Goal: Obtain resource: Download file/media

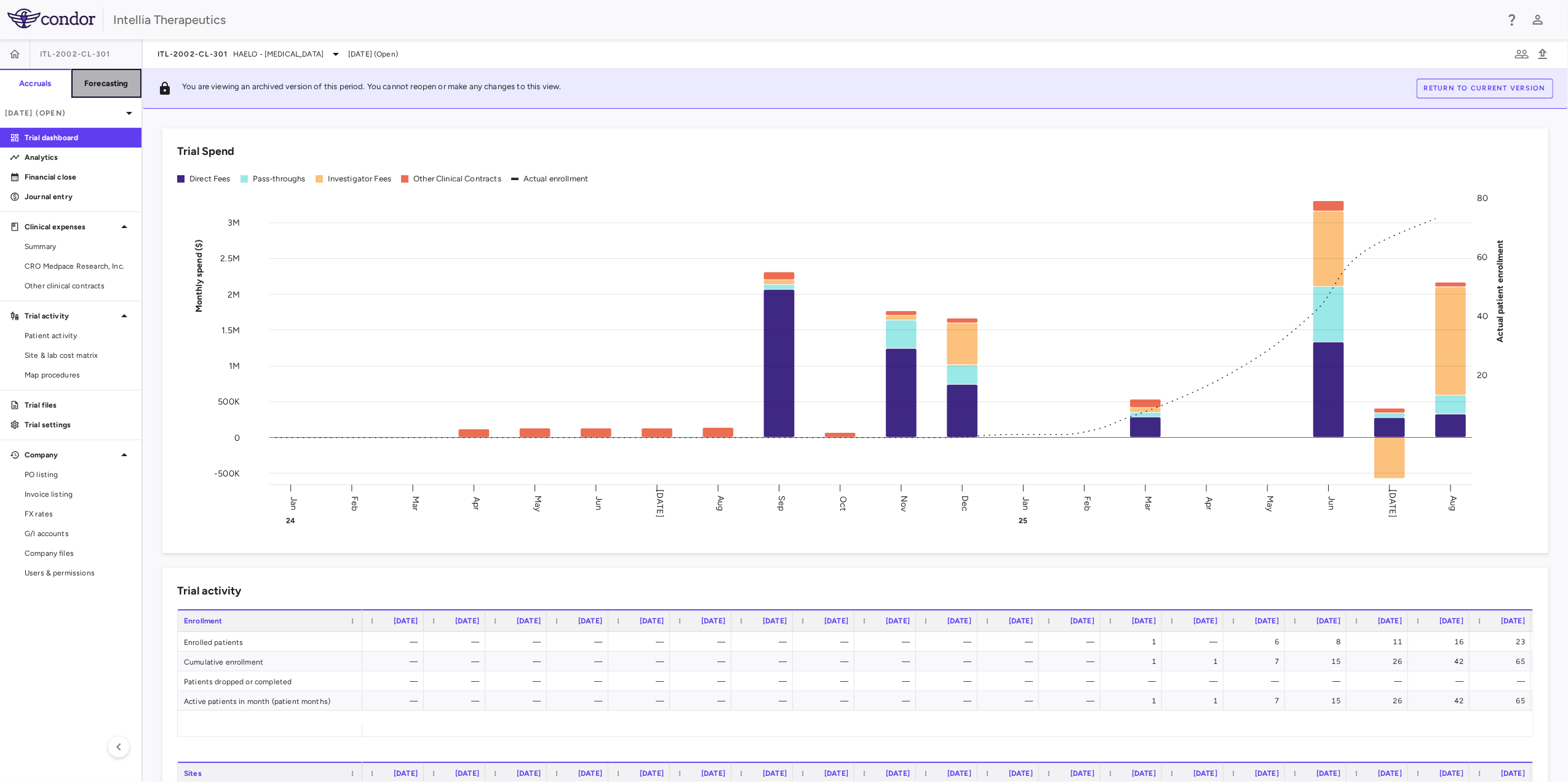
click at [121, 82] on h6 "Forecasting" at bounding box center [106, 83] width 44 height 11
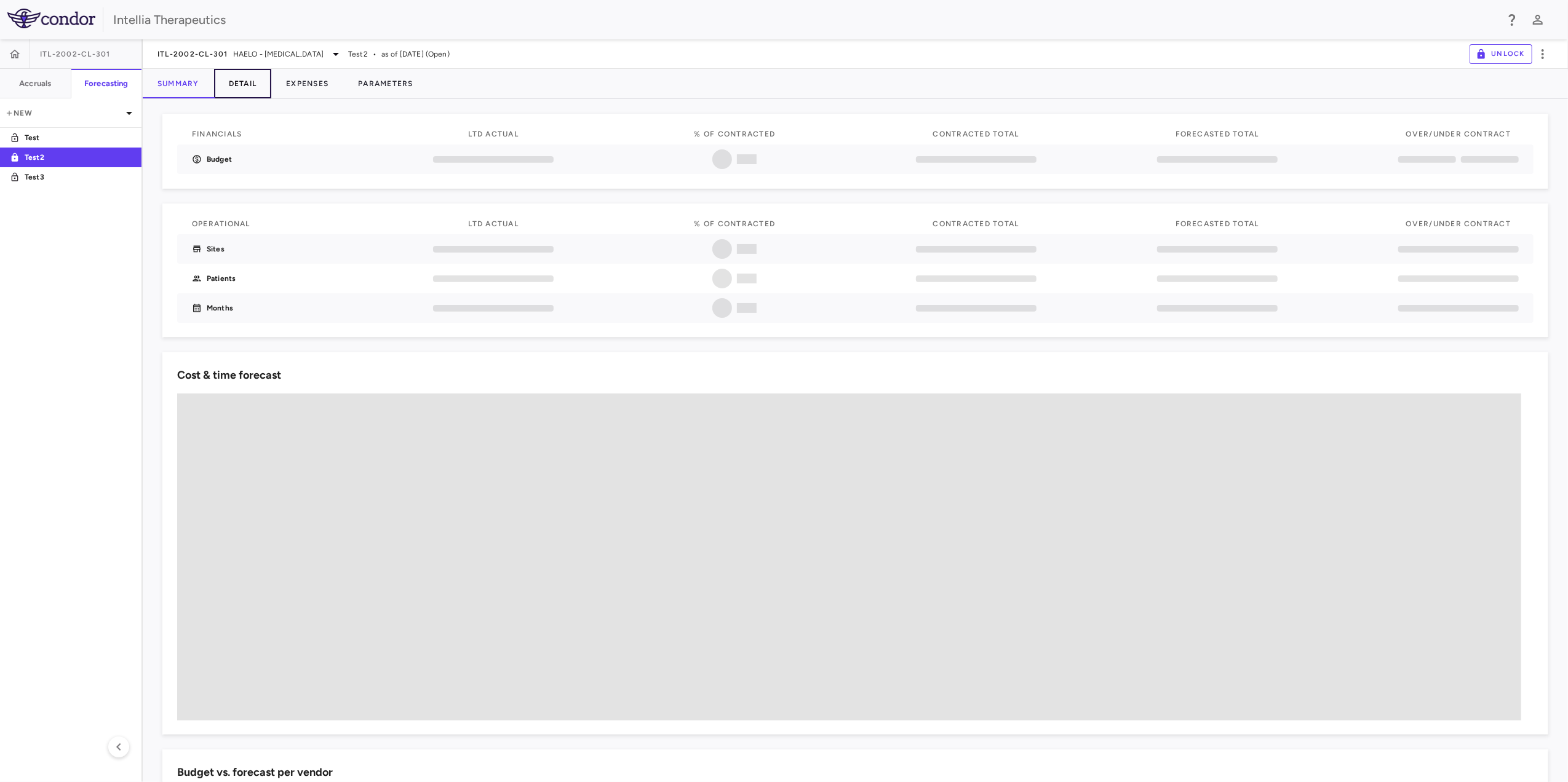
click at [252, 83] on button "Detail" at bounding box center [243, 83] width 58 height 30
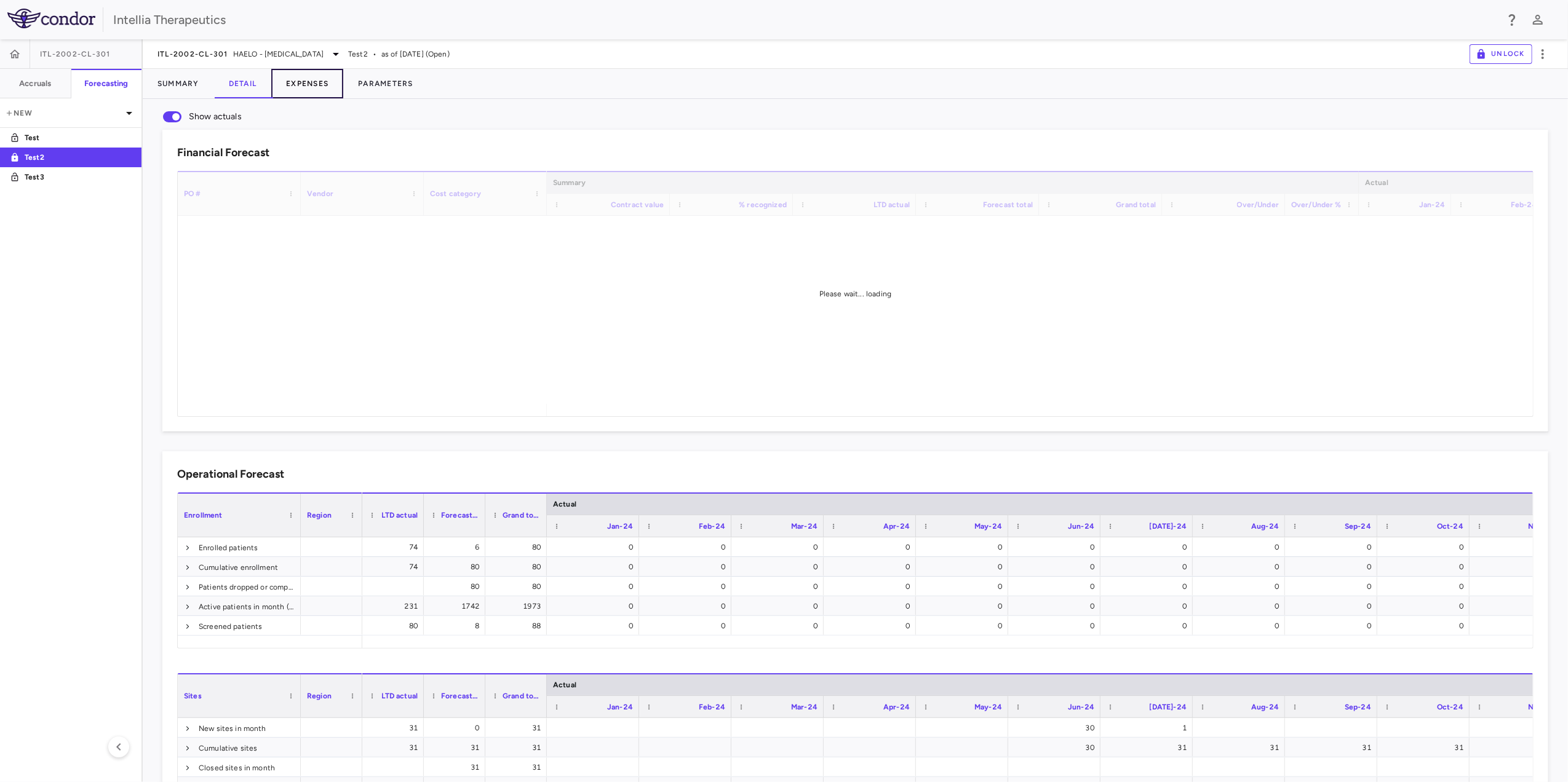
click at [312, 76] on button "Expenses" at bounding box center [307, 83] width 72 height 30
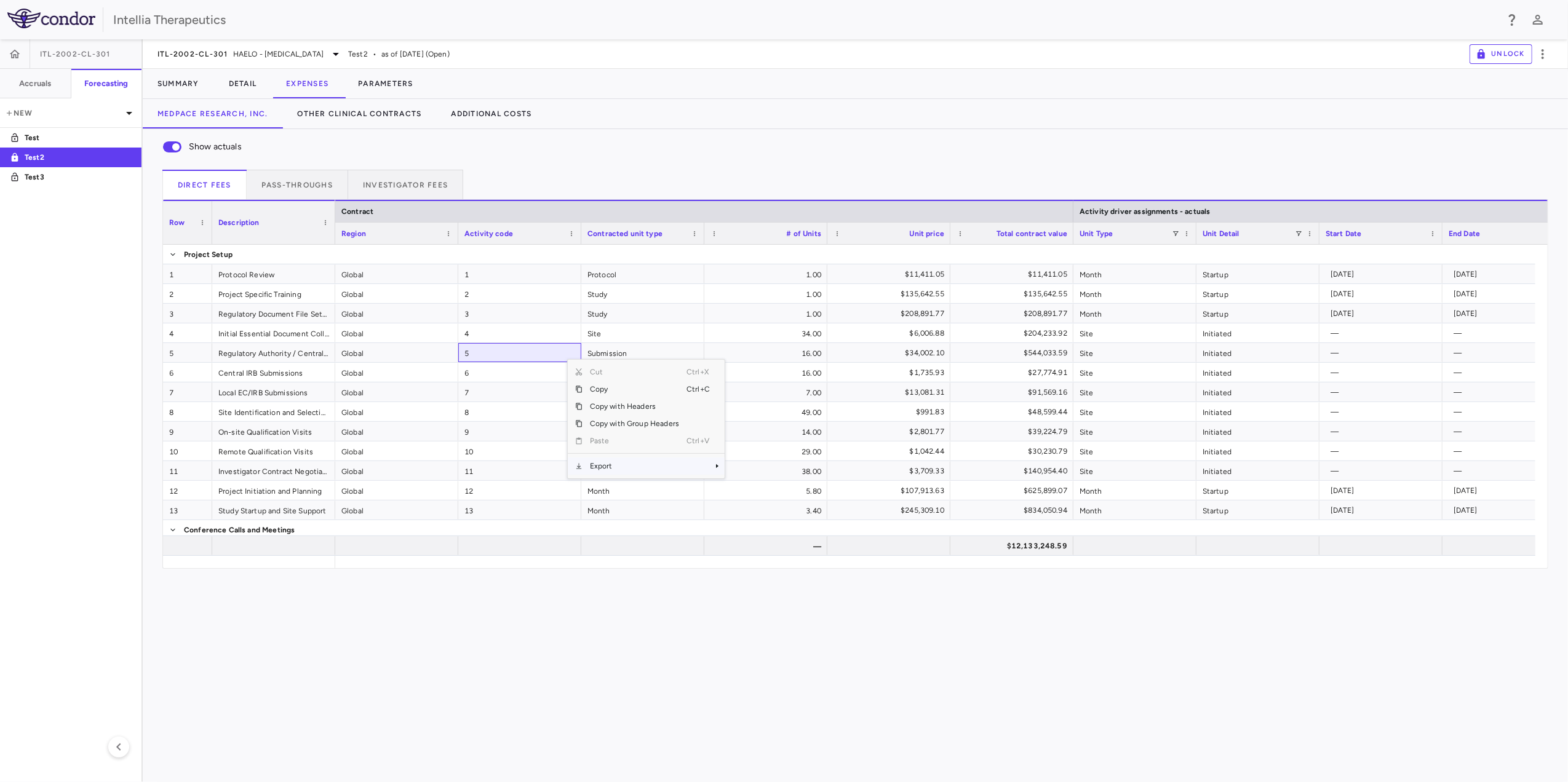
click at [625, 470] on span "Export" at bounding box center [634, 467] width 104 height 17
click at [771, 488] on span "Excel Export" at bounding box center [766, 488] width 58 height 17
drag, startPoint x: 370, startPoint y: 126, endPoint x: 379, endPoint y: 122, distance: 9.8
click at [370, 126] on button "Other Clinical Contracts" at bounding box center [359, 114] width 153 height 30
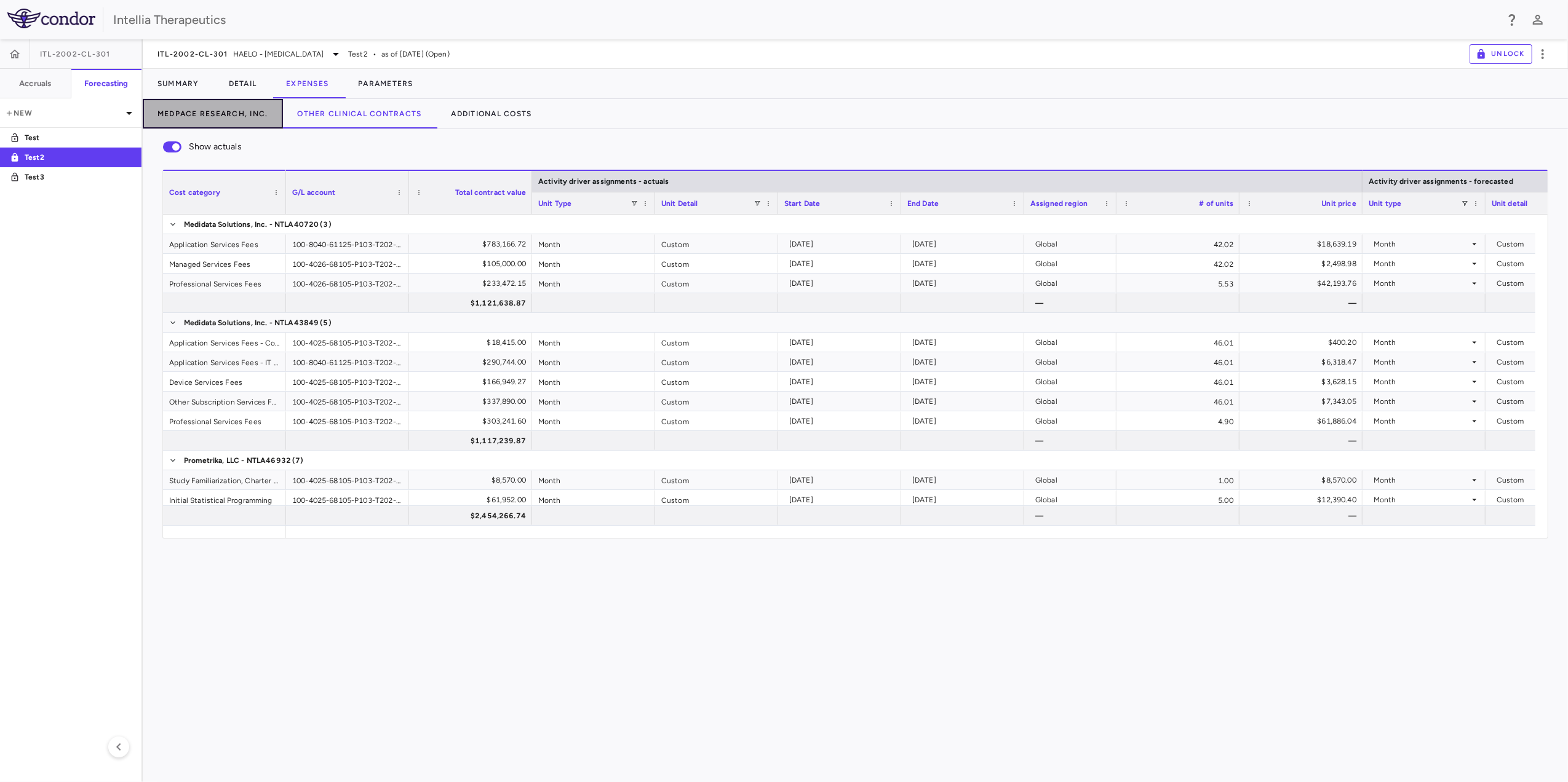
click at [245, 107] on button "Medpace Research, Inc." at bounding box center [213, 114] width 140 height 30
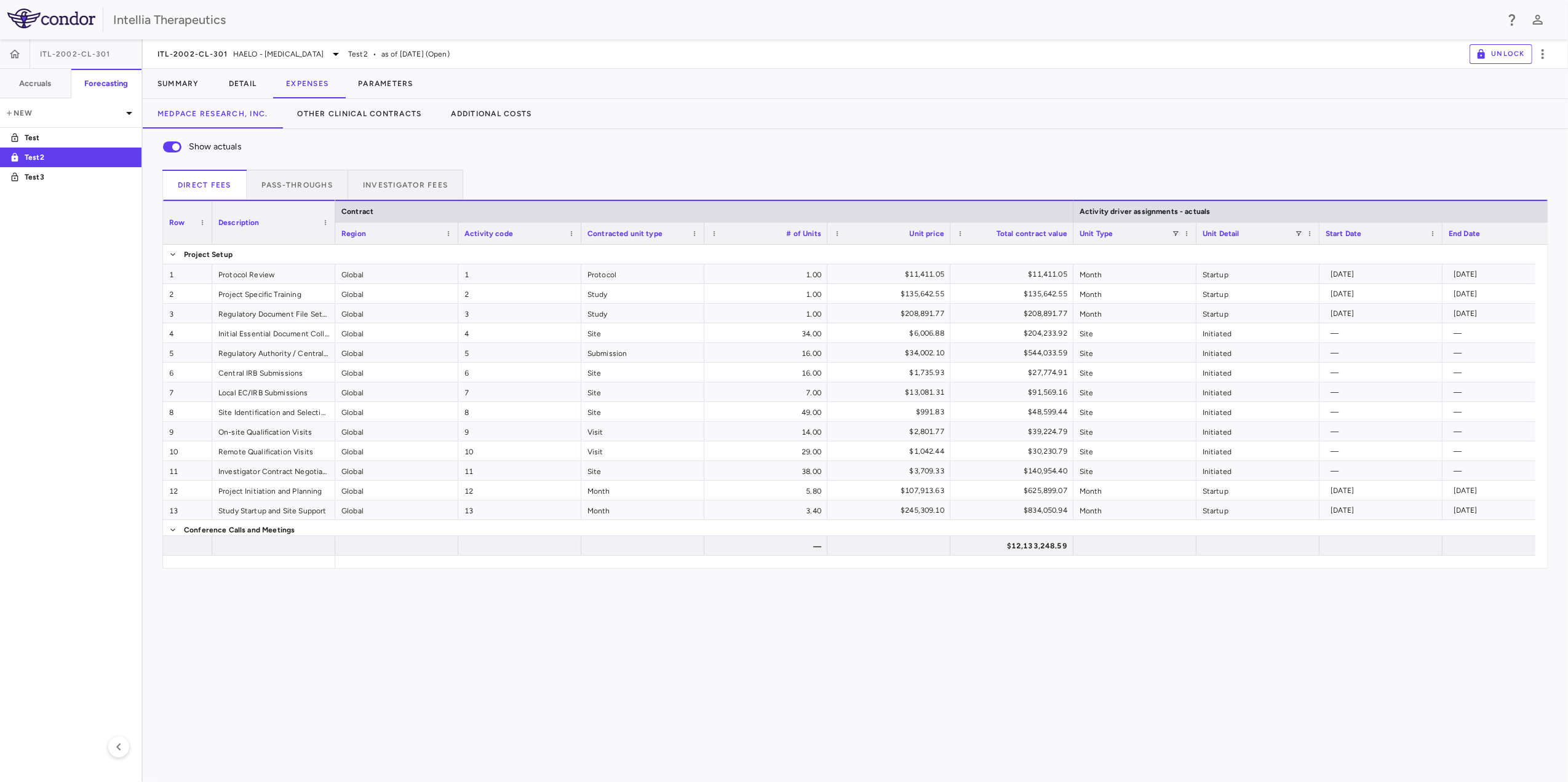
click at [301, 168] on div "Show actuals Direct Fees Pass-throughs Investigator Fees Service Category Drag …" at bounding box center [855, 349] width 1425 height 440
click at [304, 177] on button "Pass-throughs" at bounding box center [298, 185] width 101 height 30
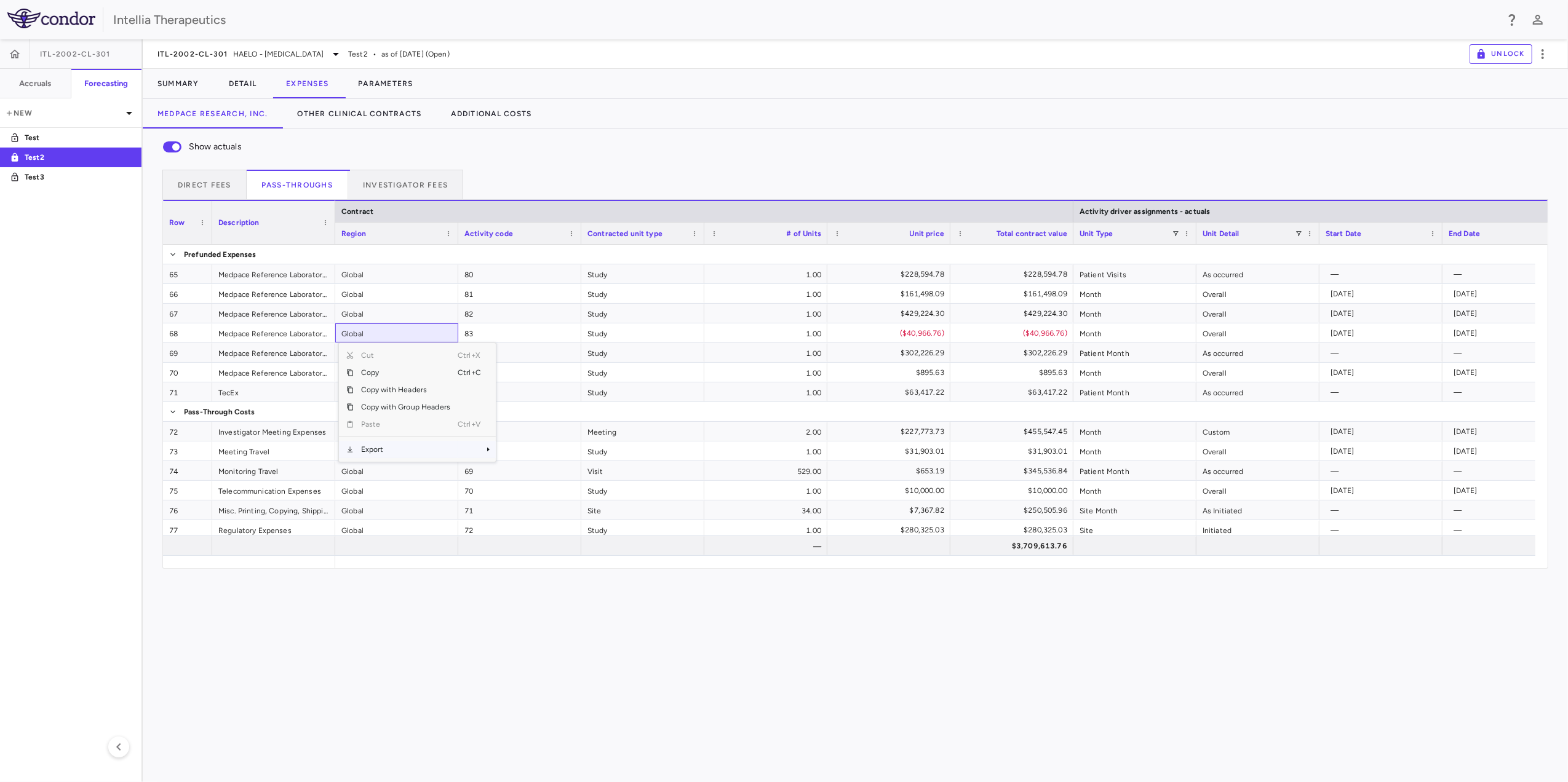
click at [377, 453] on span "Export" at bounding box center [405, 449] width 104 height 17
click at [559, 475] on span "Excel Export" at bounding box center [537, 471] width 58 height 17
click at [439, 188] on button "Investigator Fees" at bounding box center [406, 185] width 115 height 30
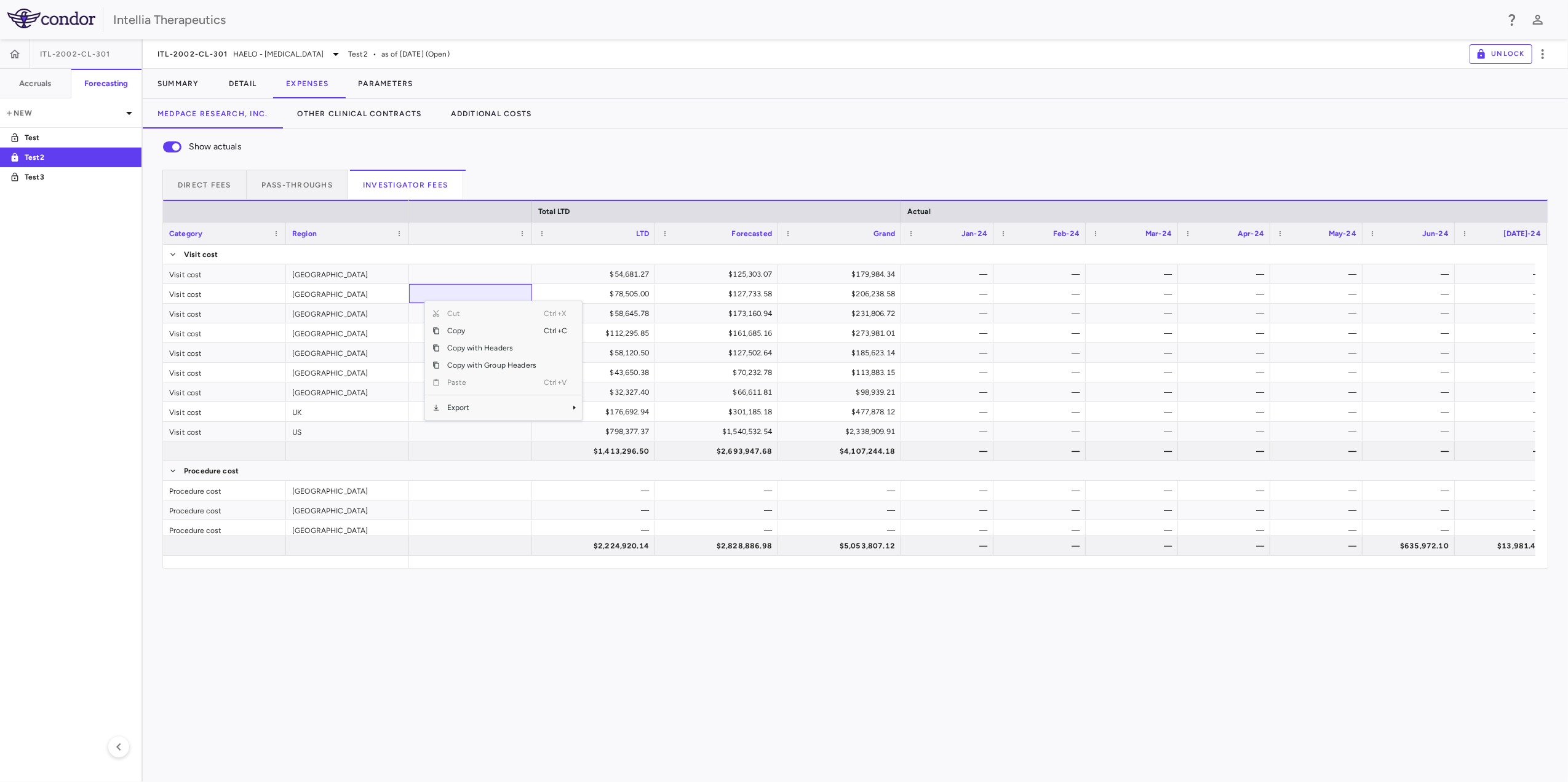
click at [463, 405] on span "Export" at bounding box center [492, 408] width 104 height 17
click at [633, 427] on span "Excel Export" at bounding box center [623, 429] width 58 height 17
click at [67, 86] on button "Accruals" at bounding box center [36, 83] width 72 height 30
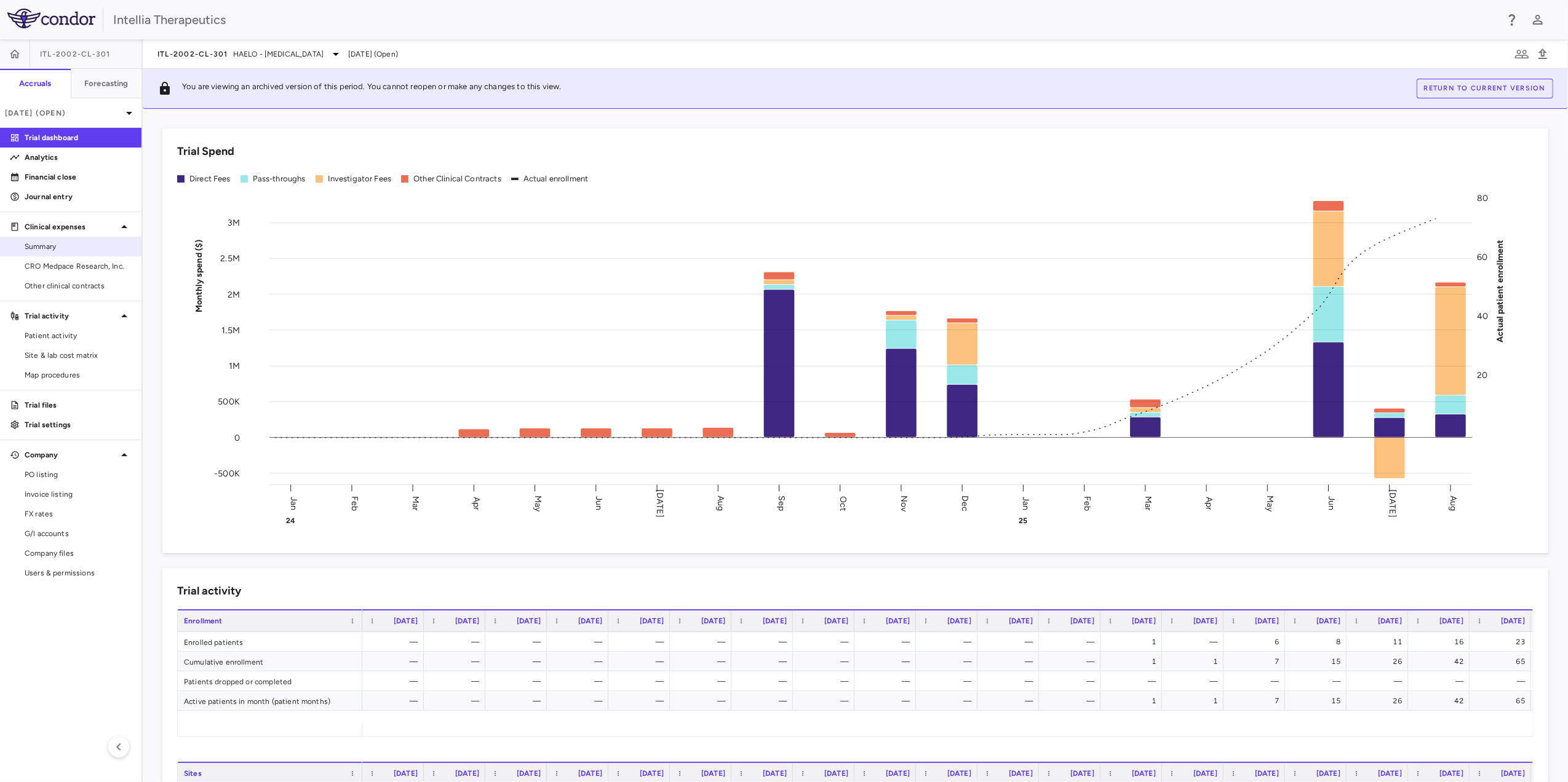
click at [100, 244] on span "Summary" at bounding box center [78, 247] width 107 height 11
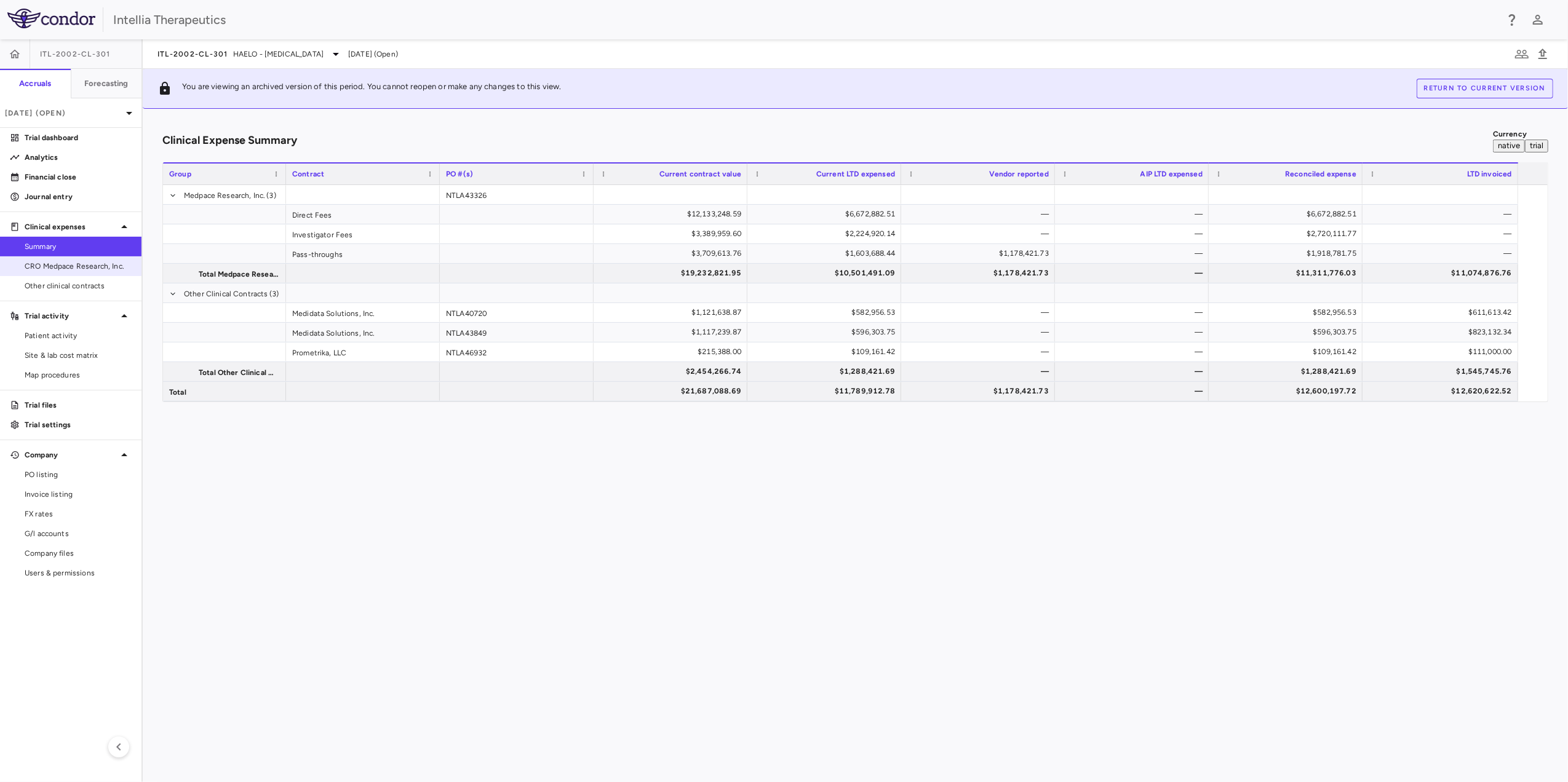
click at [72, 273] on link "CRO Medpace Research, Inc." at bounding box center [71, 266] width 142 height 19
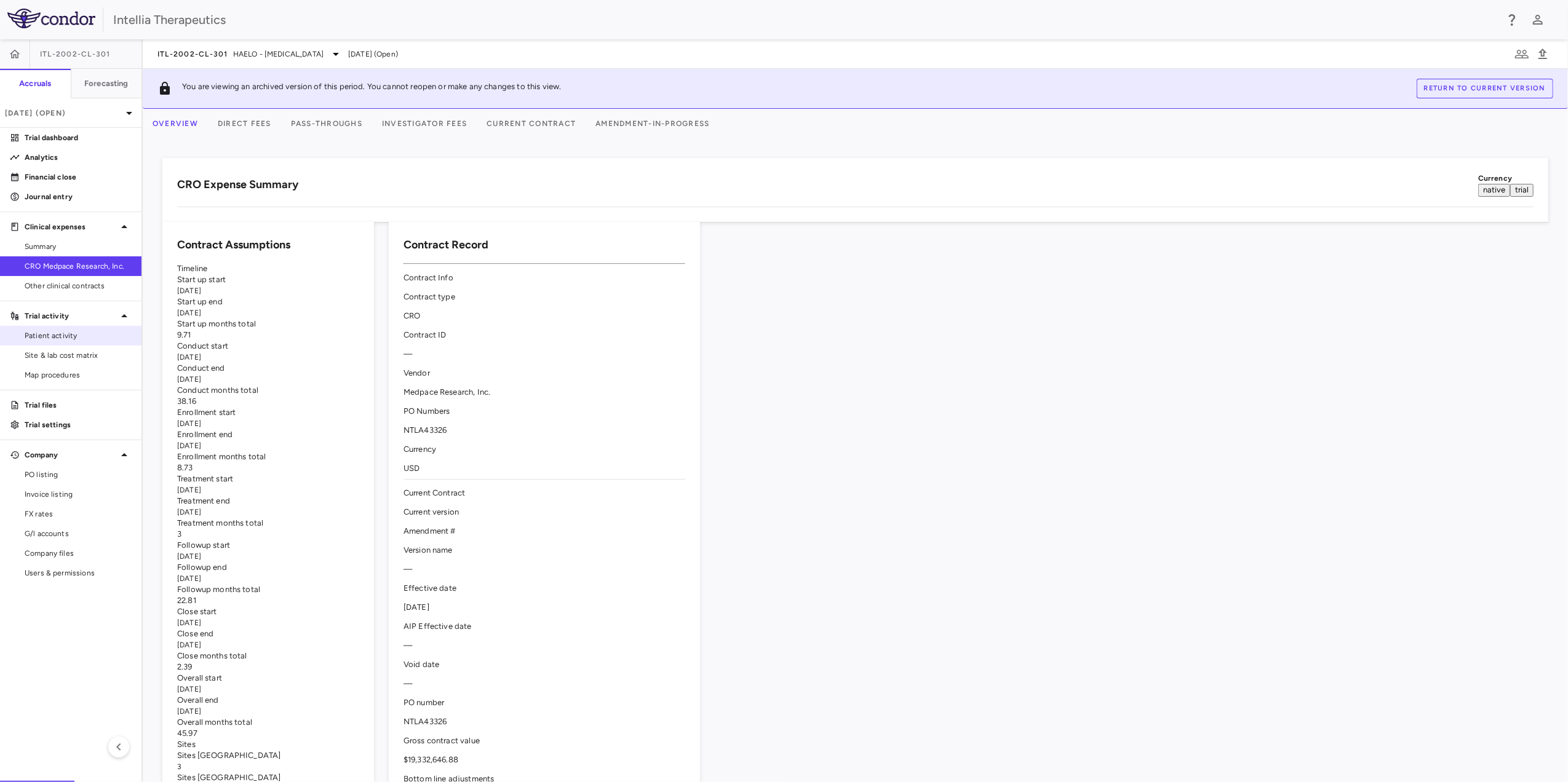
click at [60, 329] on link "Patient activity" at bounding box center [71, 336] width 142 height 19
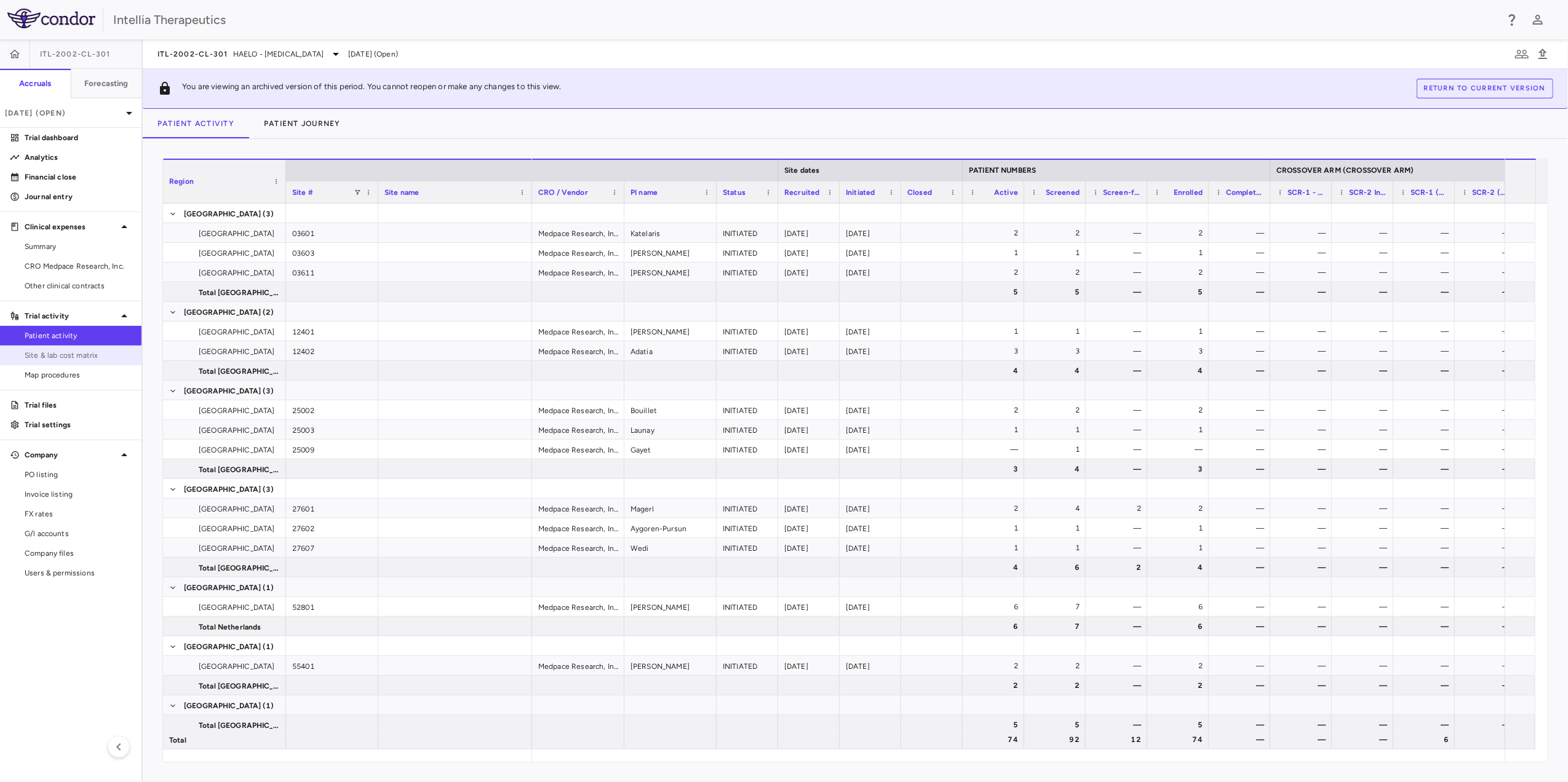
click at [51, 350] on span "Site & lab cost matrix" at bounding box center [78, 355] width 107 height 11
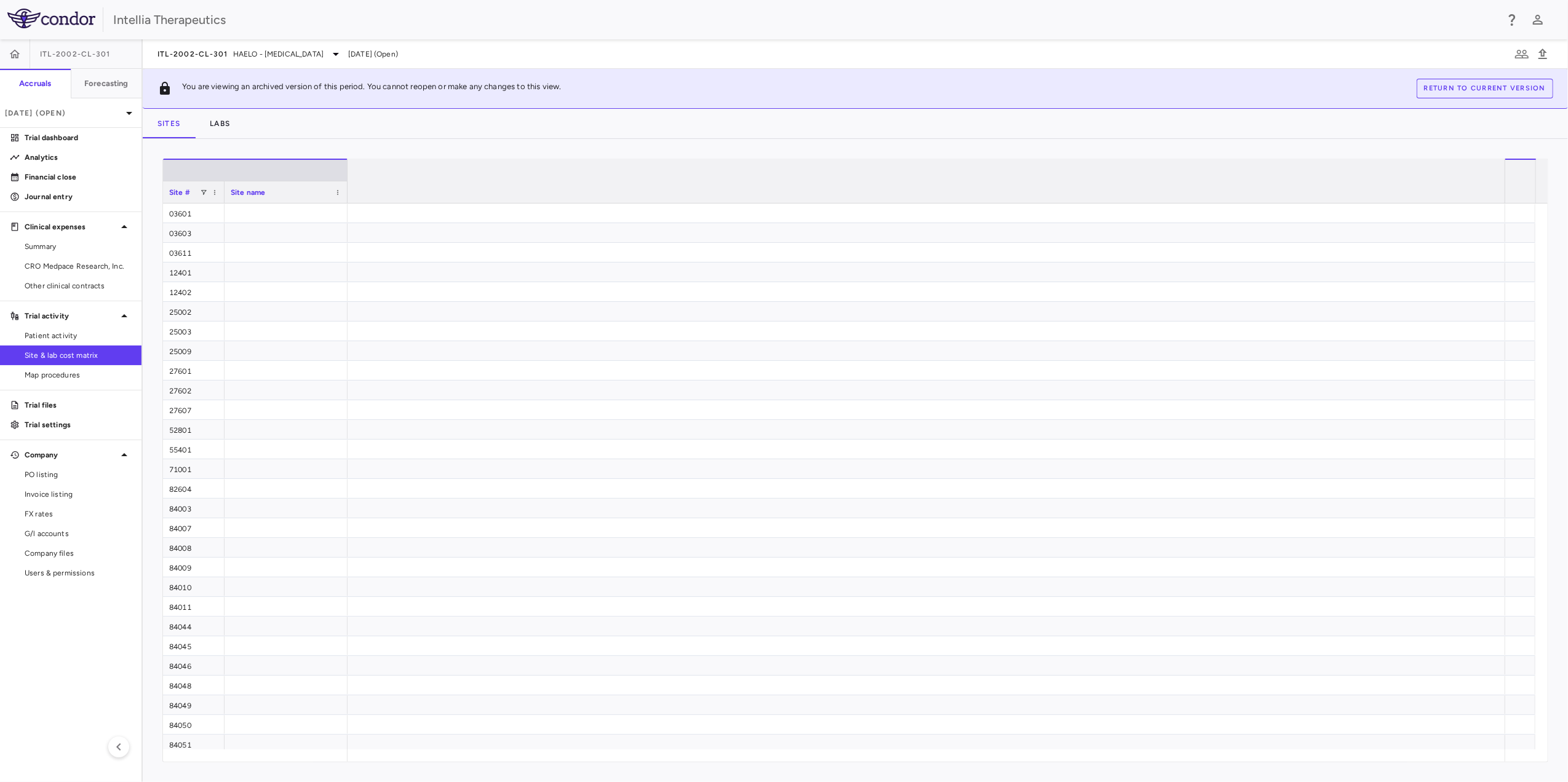
scroll to position [0, 5618]
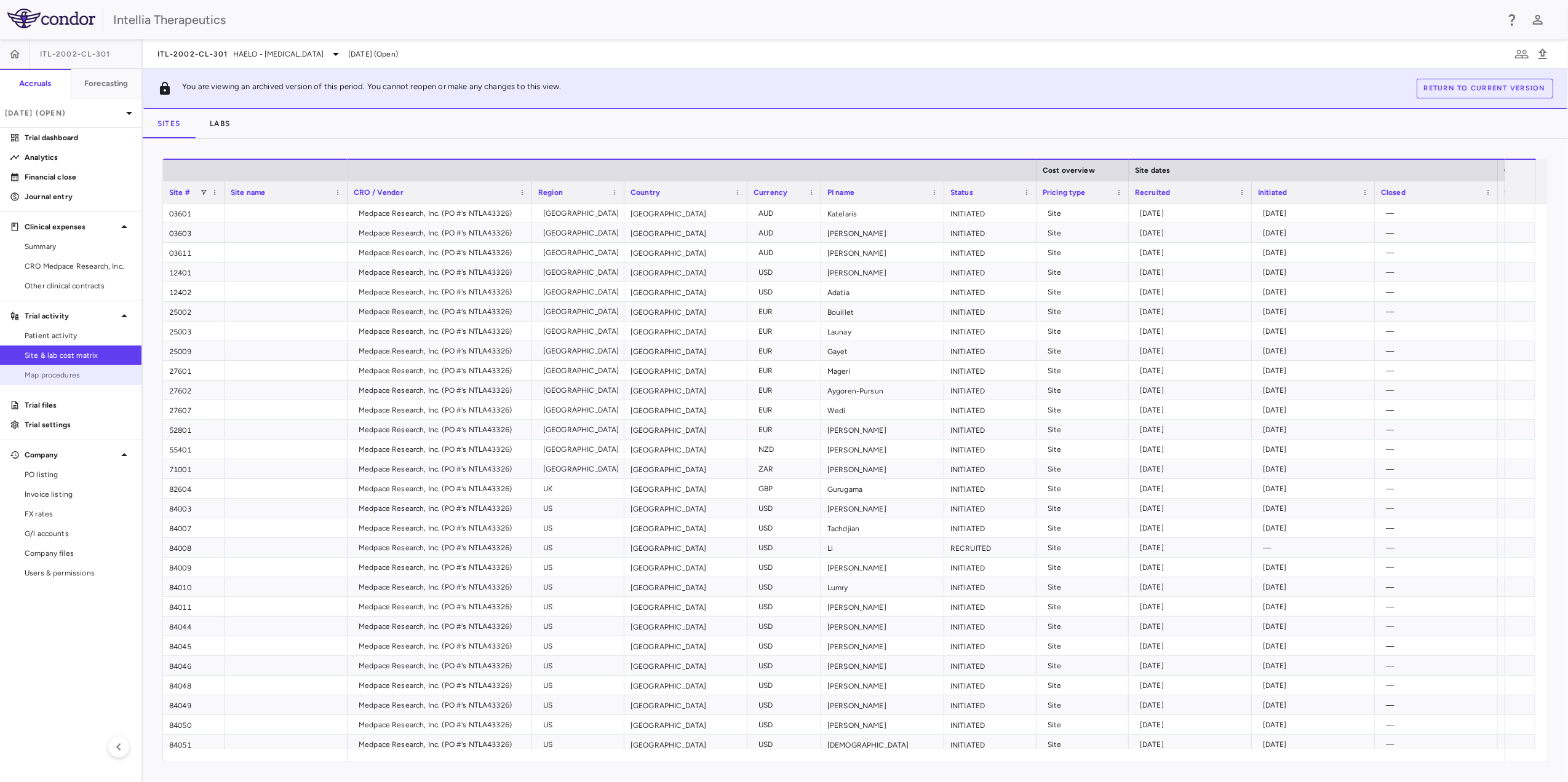
click at [37, 380] on span "Map procedures" at bounding box center [78, 375] width 107 height 11
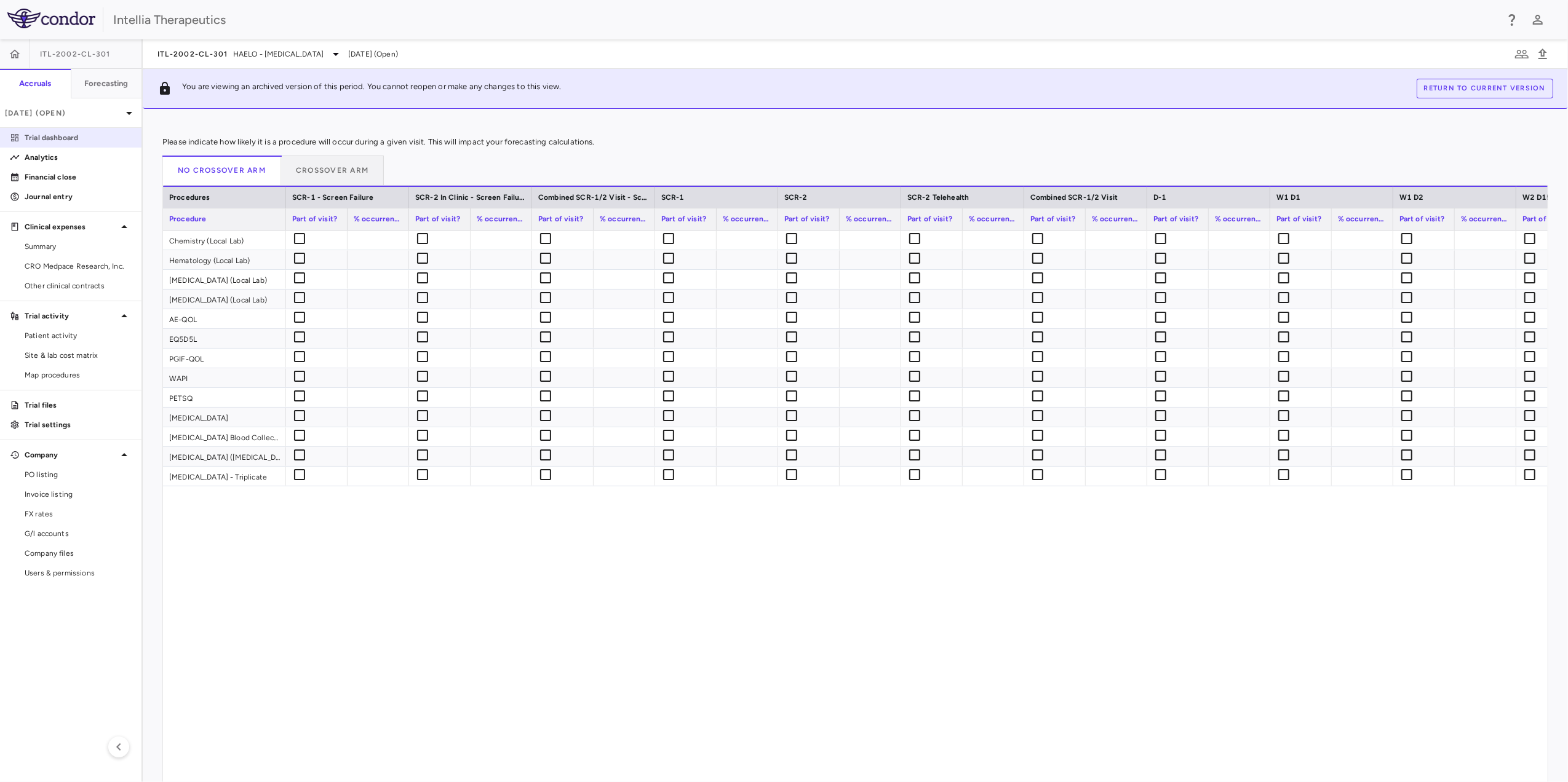
click at [80, 145] on link "Trial dashboard" at bounding box center [71, 138] width 142 height 19
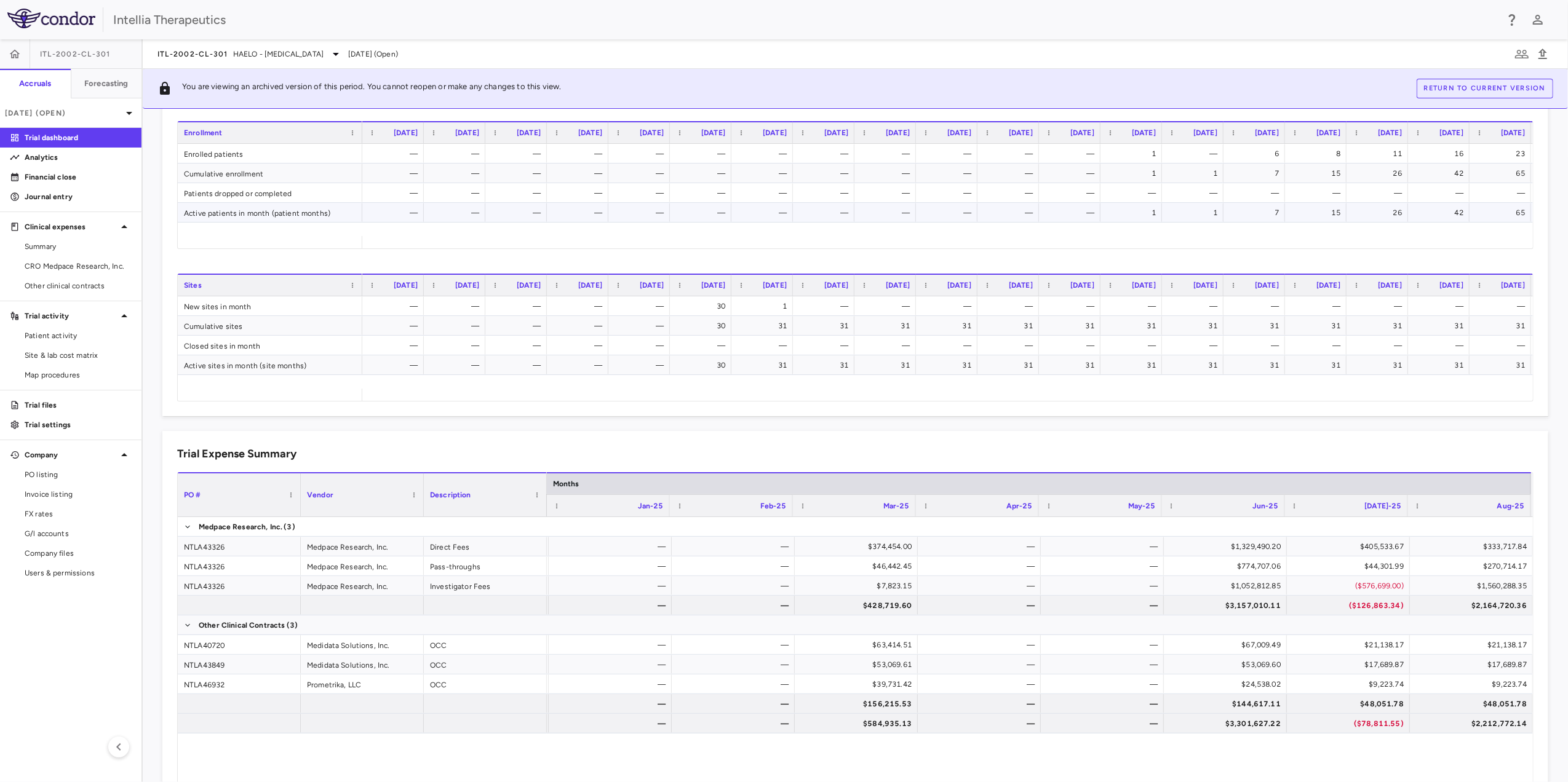
scroll to position [410, 0]
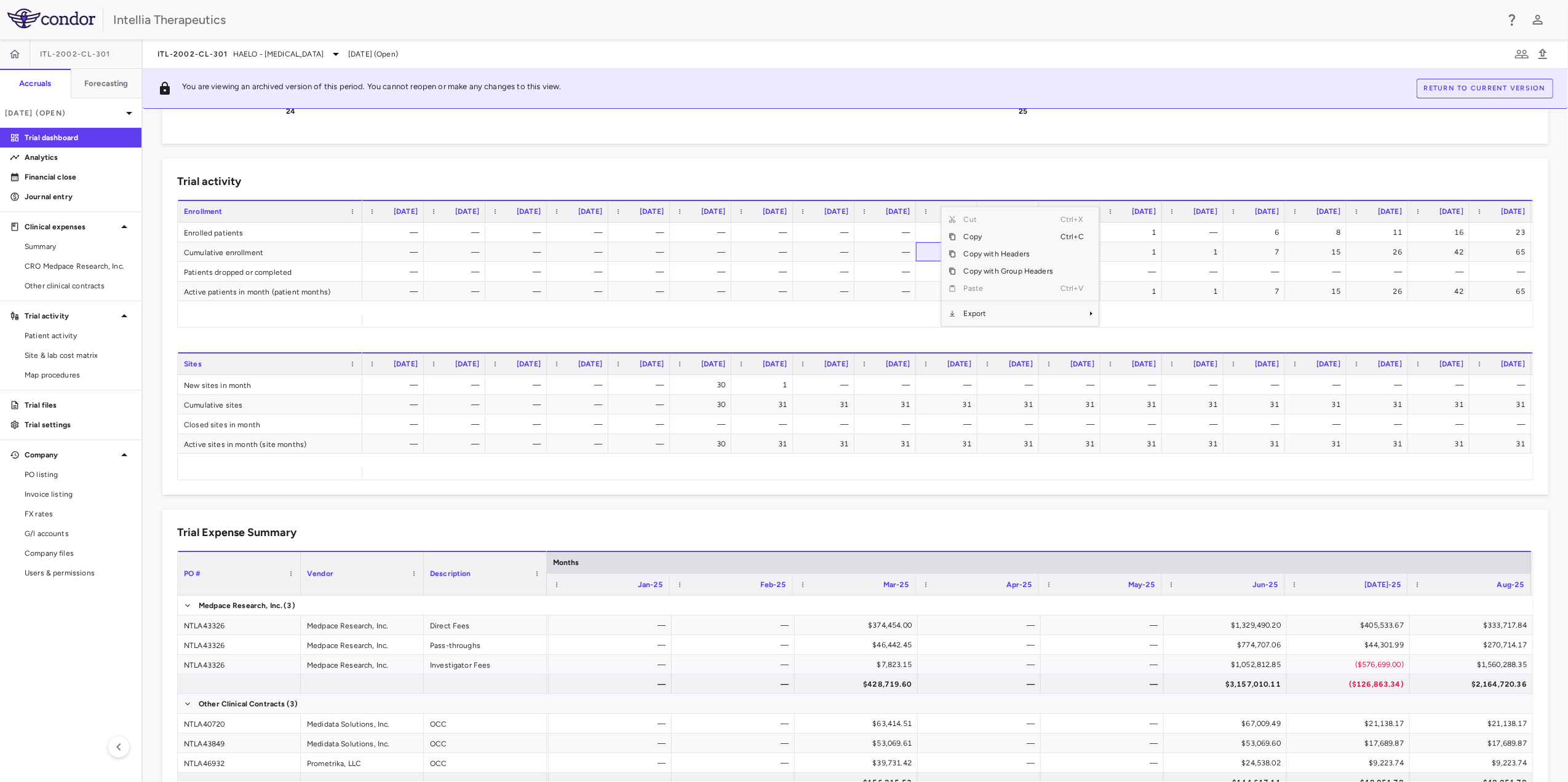
click at [997, 308] on span "Export" at bounding box center [1008, 314] width 104 height 17
click at [1136, 316] on span "Excel Export" at bounding box center [1140, 314] width 58 height 17
click at [1060, 463] on span "Export" at bounding box center [1092, 467] width 104 height 17
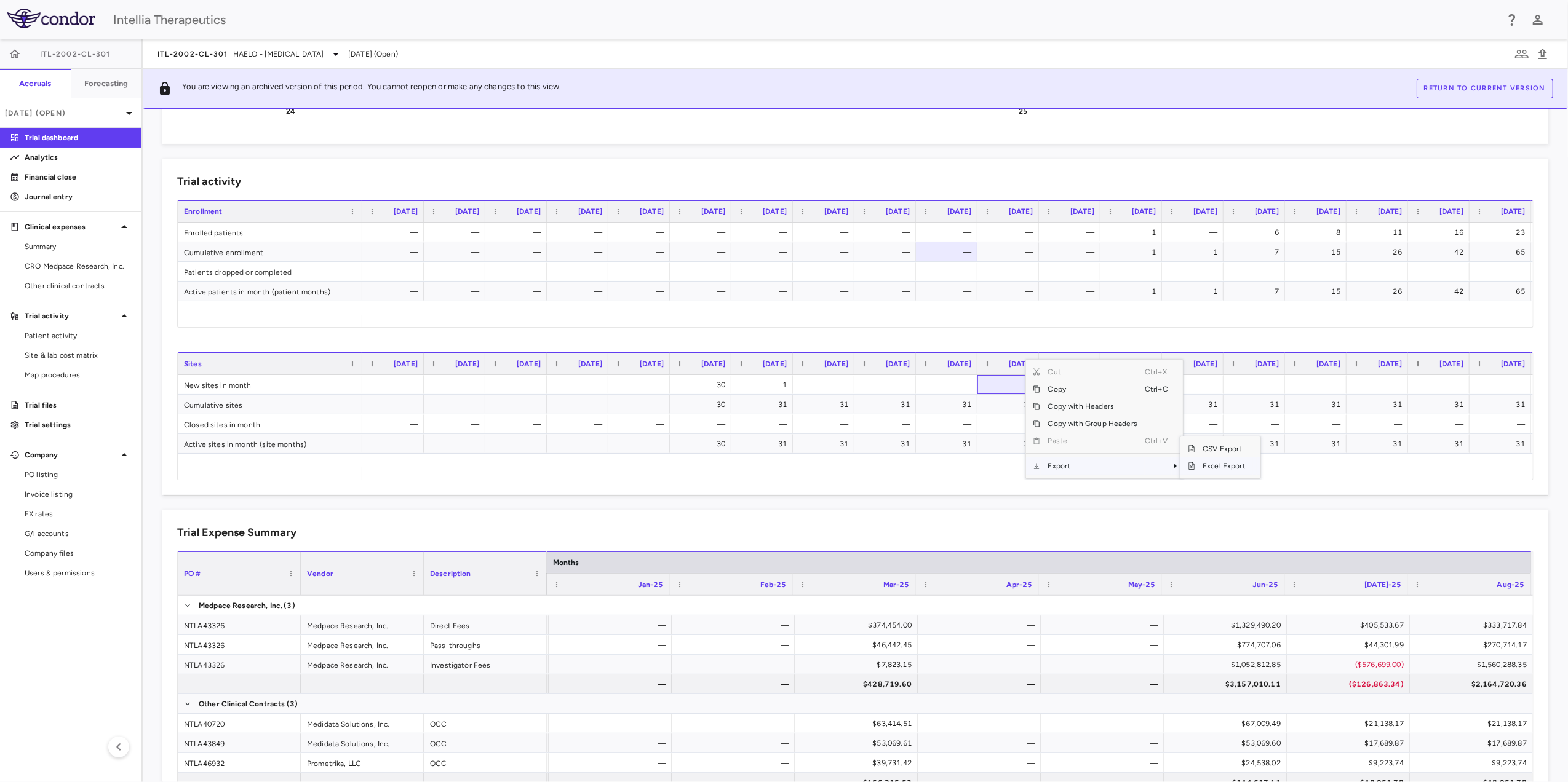
click at [1224, 463] on span "Excel Export" at bounding box center [1224, 467] width 58 height 17
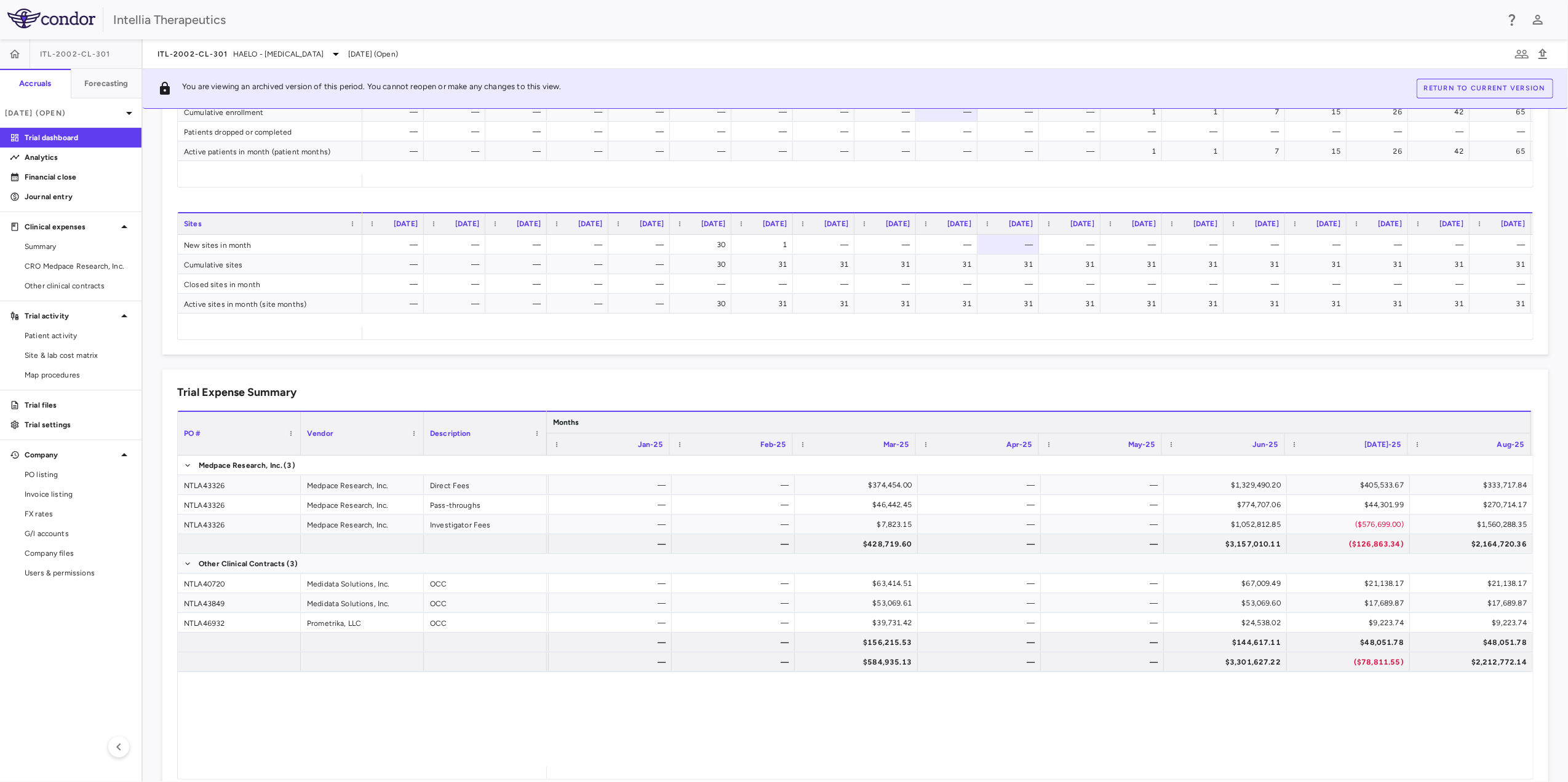
scroll to position [582, 0]
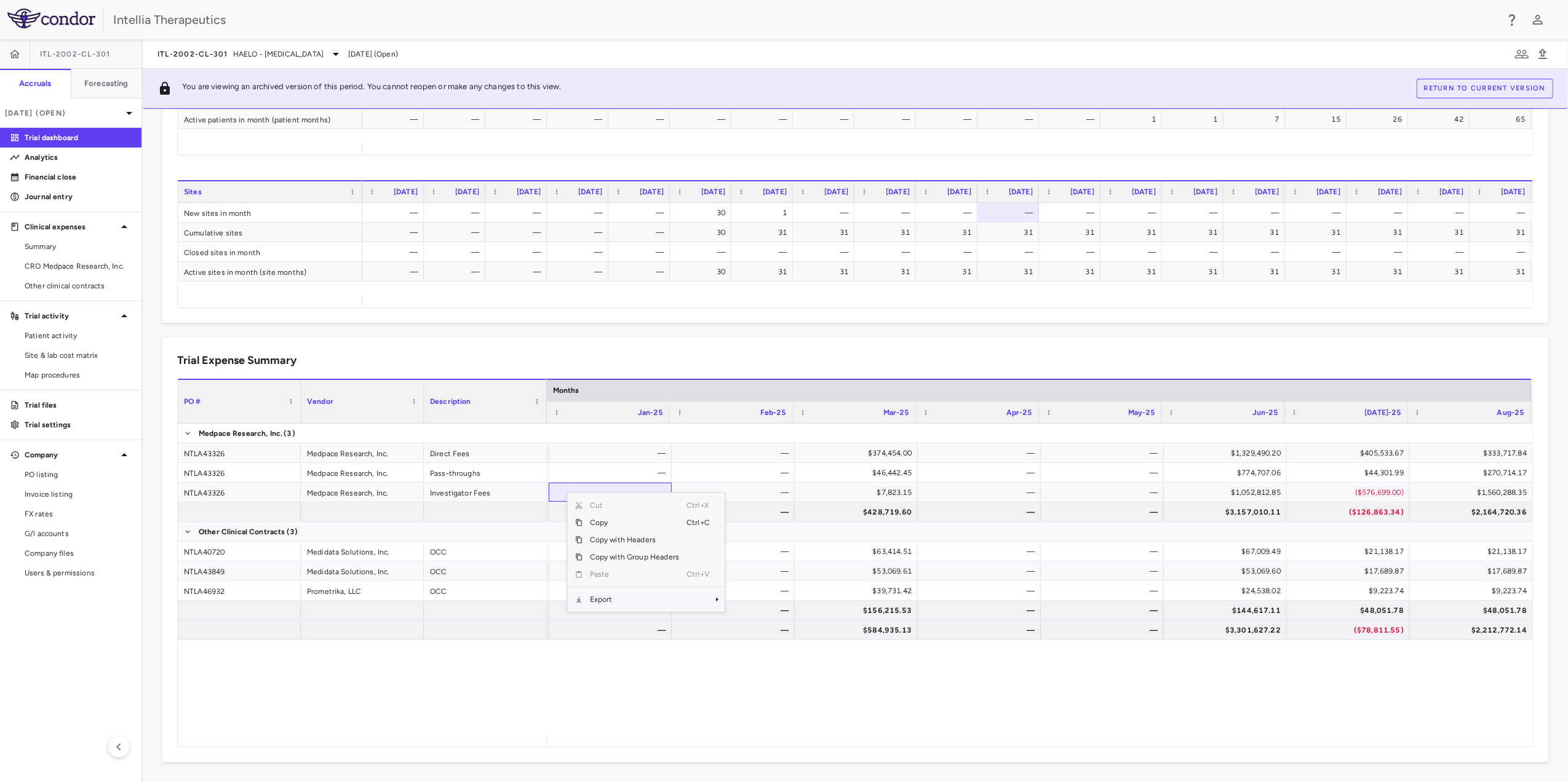
click at [618, 598] on span "Export" at bounding box center [634, 600] width 104 height 17
drag, startPoint x: 731, startPoint y: 601, endPoint x: 775, endPoint y: 618, distance: 47.2
click at [775, 618] on div "CSV Export Excel Export" at bounding box center [762, 613] width 80 height 42
click at [775, 623] on span "Excel Export" at bounding box center [766, 622] width 58 height 17
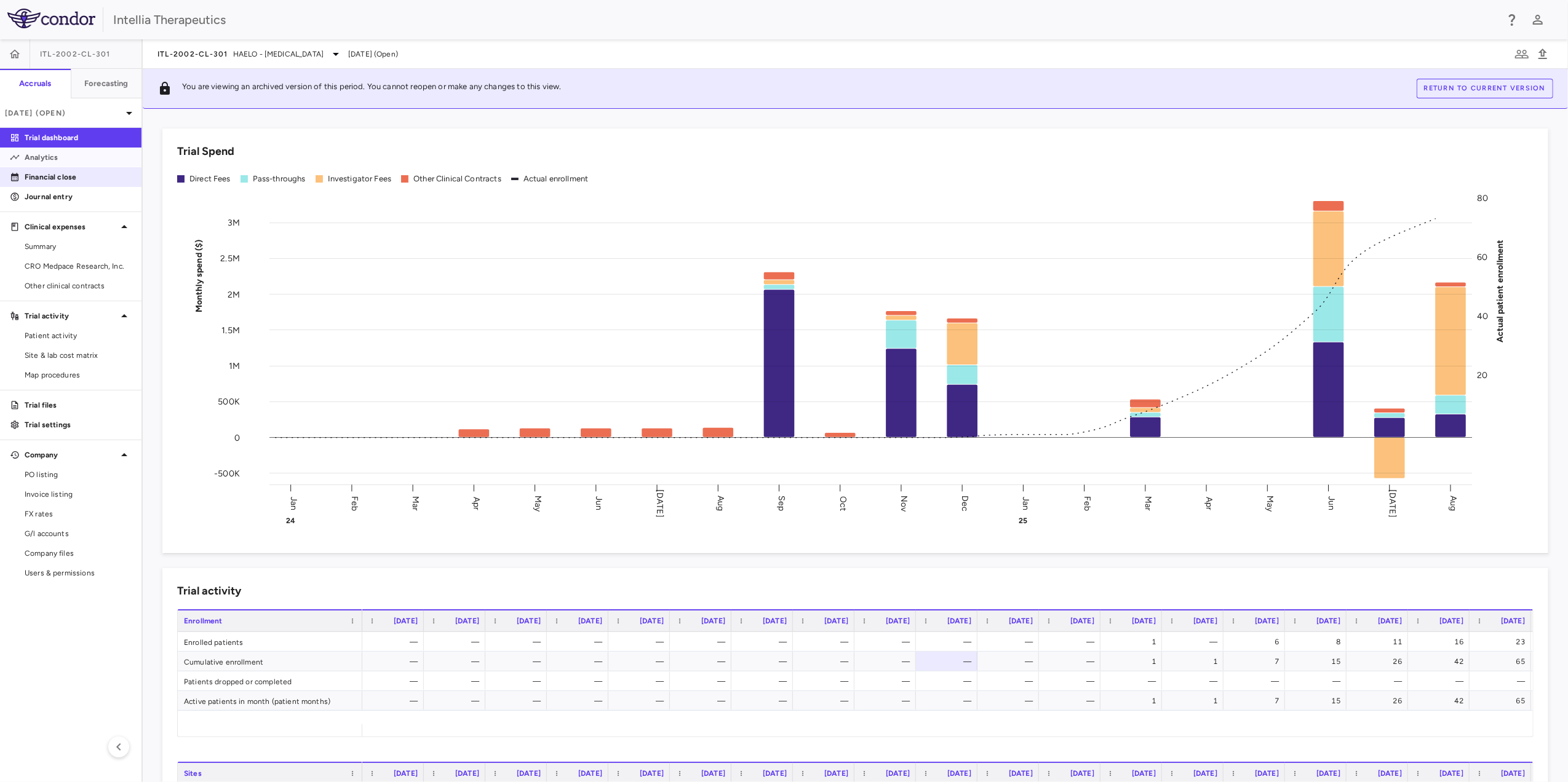
drag, startPoint x: 70, startPoint y: 164, endPoint x: 70, endPoint y: 173, distance: 9.0
click at [70, 164] on link "Analytics" at bounding box center [71, 157] width 142 height 19
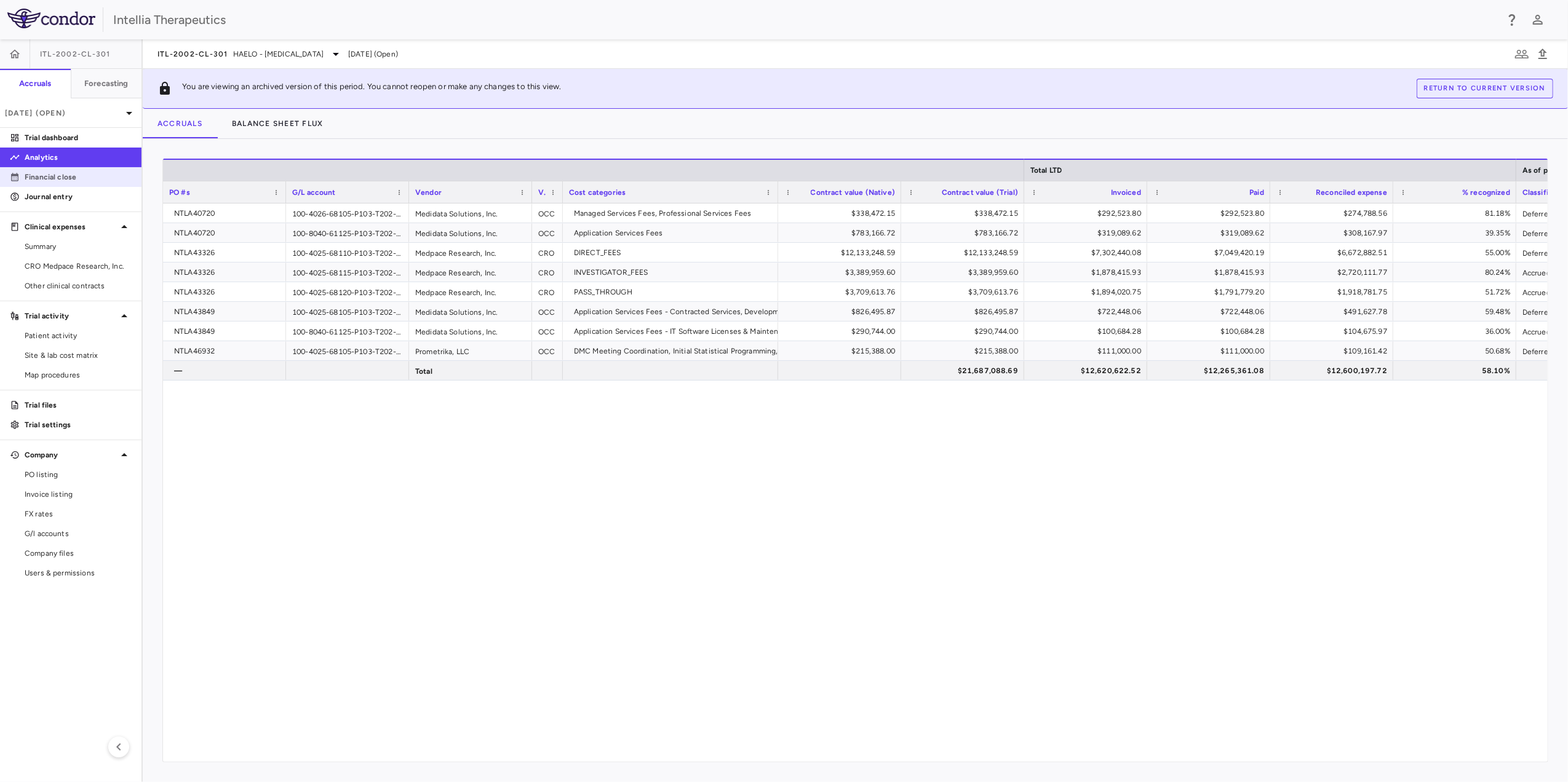
click at [67, 180] on p "Financial close" at bounding box center [78, 177] width 107 height 11
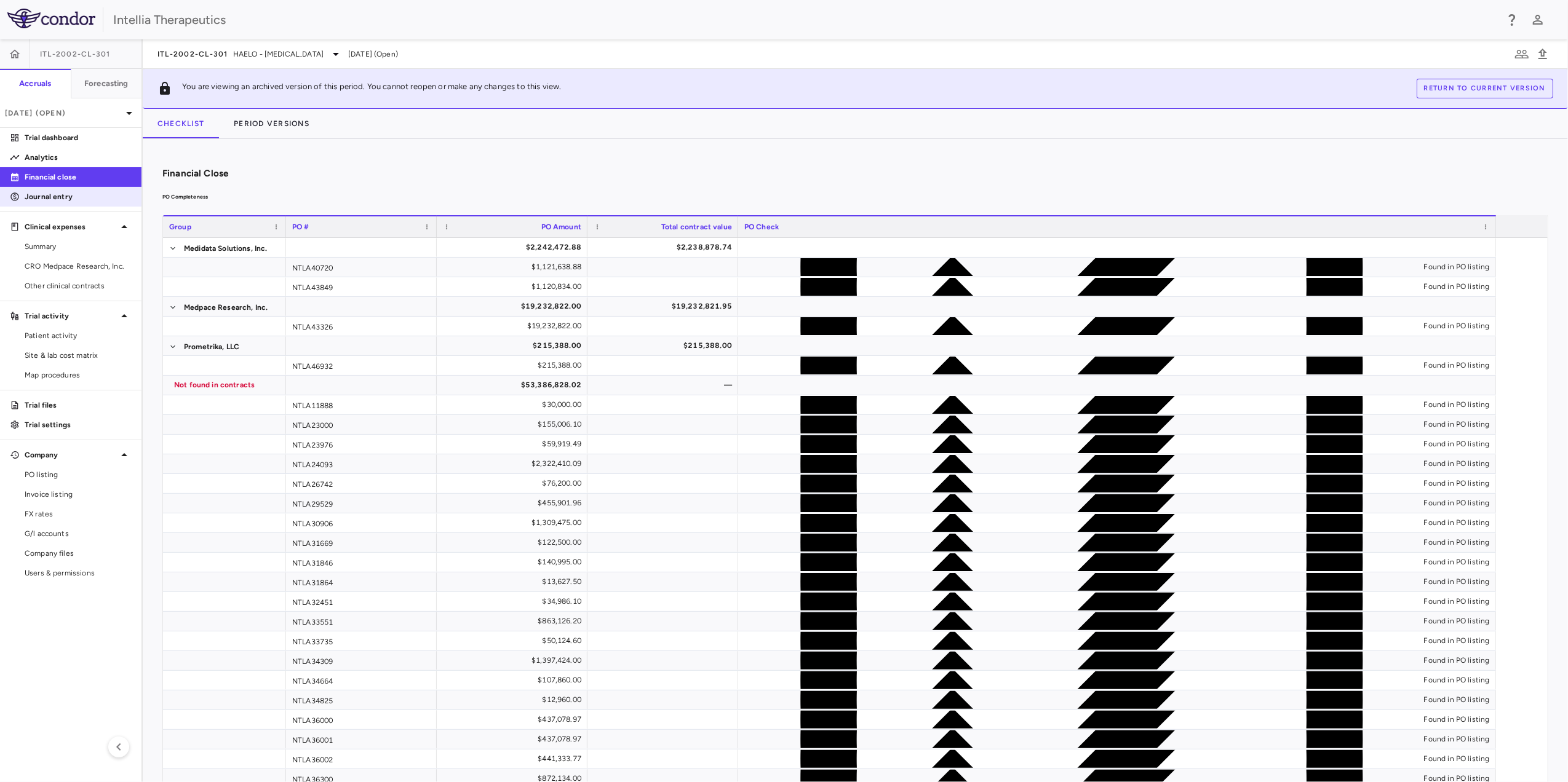
click at [57, 195] on p "Journal entry" at bounding box center [78, 197] width 107 height 11
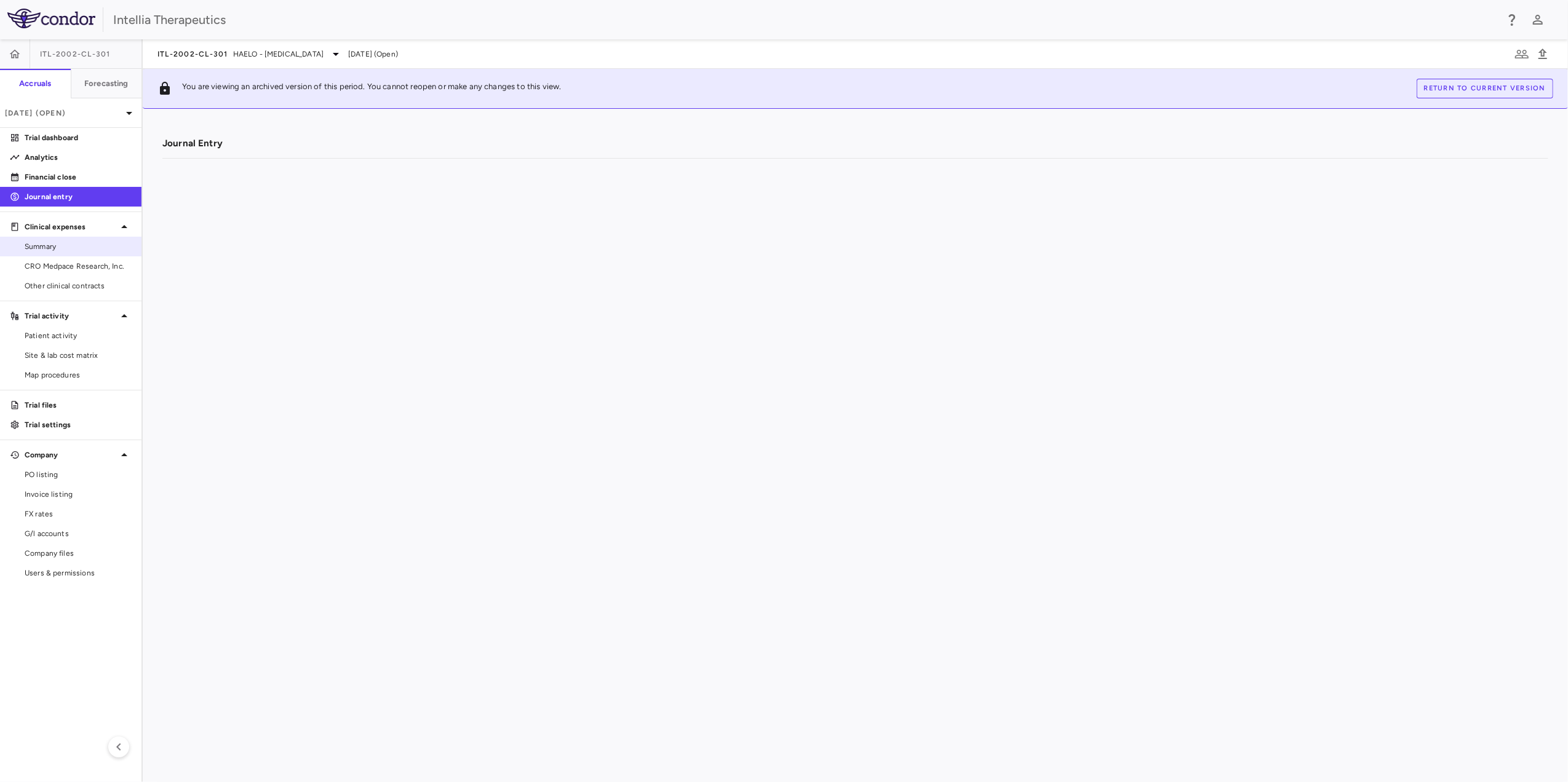
click at [78, 252] on link "Summary" at bounding box center [71, 247] width 142 height 19
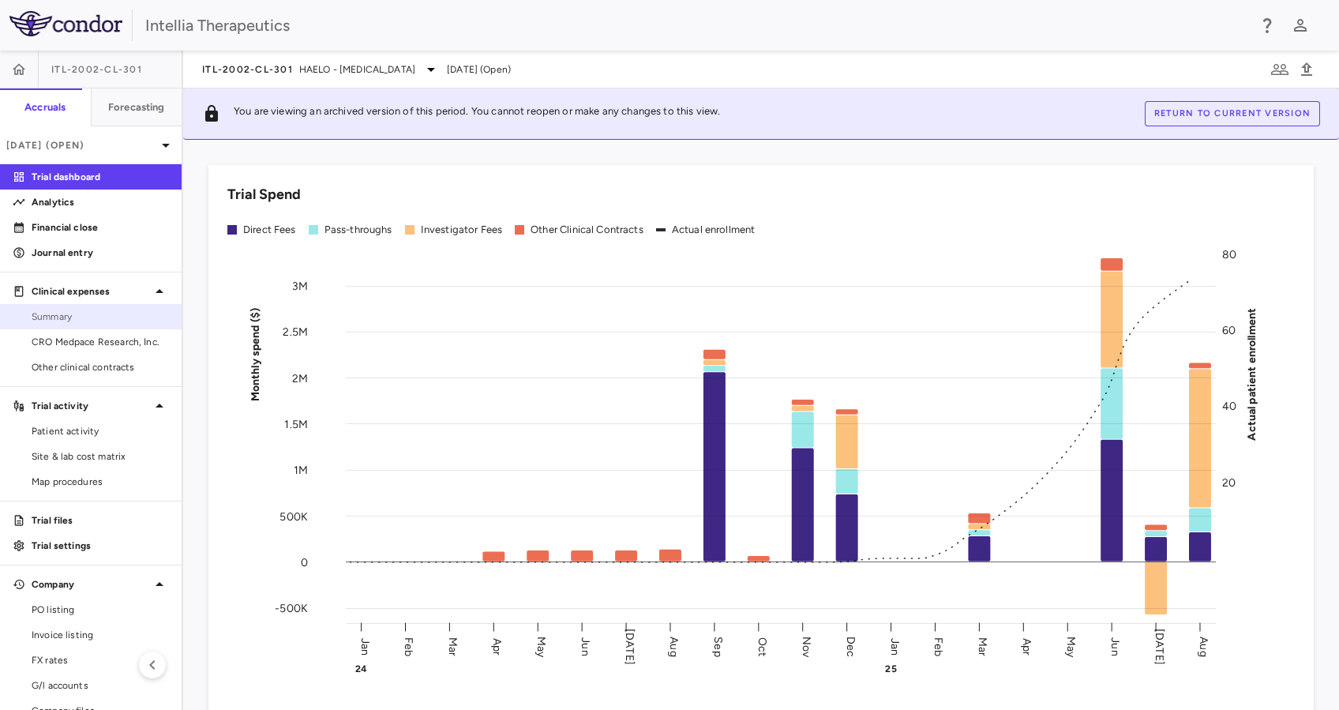
click at [96, 324] on link "Summary" at bounding box center [91, 317] width 182 height 24
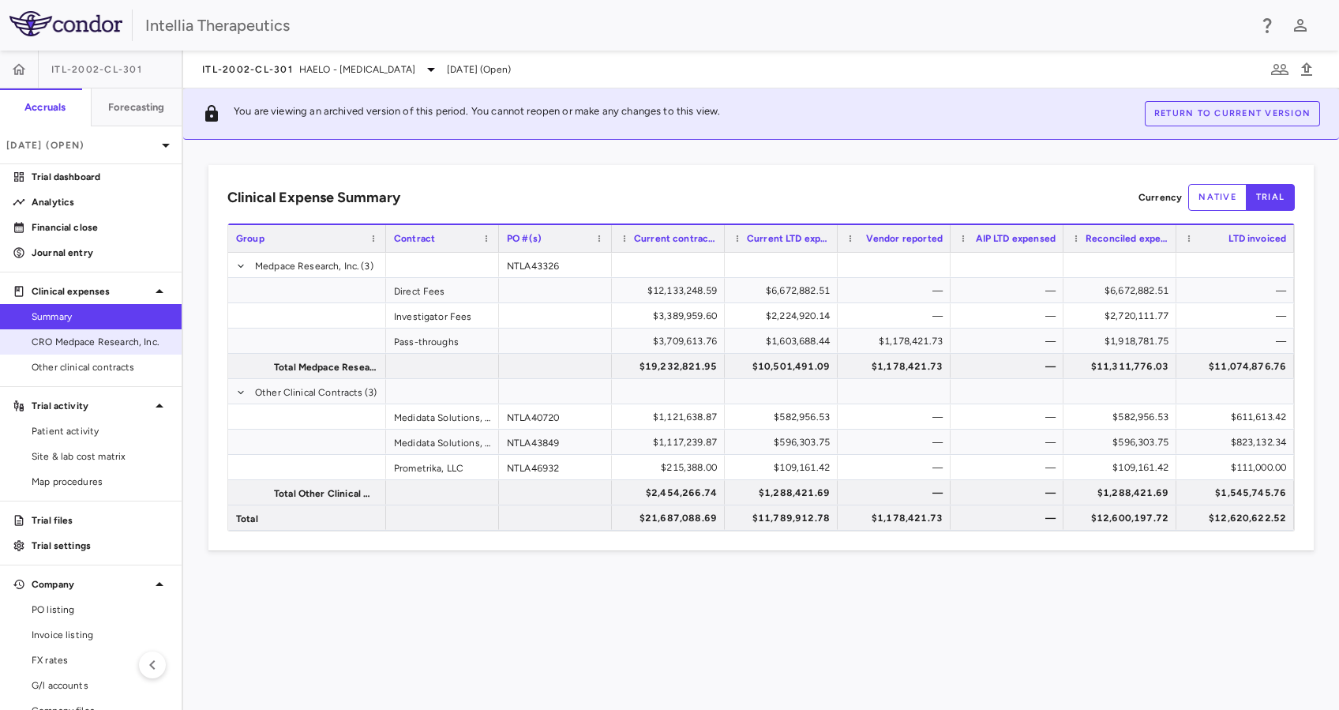
click at [94, 351] on link "CRO Medpace Research, Inc." at bounding box center [91, 342] width 182 height 24
